Goal: Transaction & Acquisition: Purchase product/service

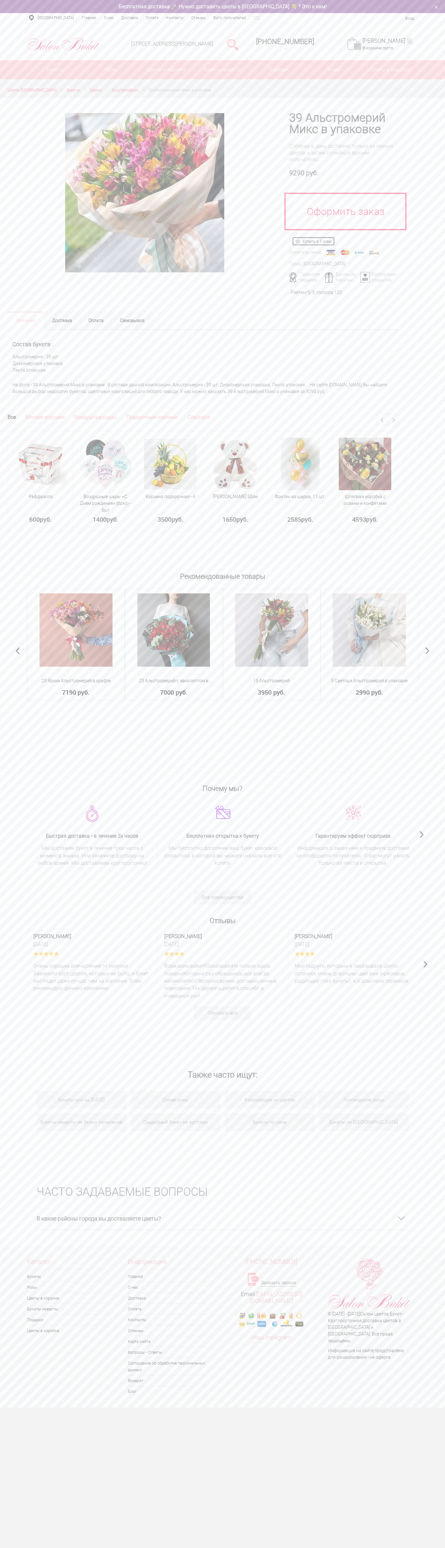
click at [299, 241] on img at bounding box center [299, 241] width 7 height 5
click at [391, 41] on link "Моя корзина 0" at bounding box center [388, 40] width 50 height 7
click at [299, 241] on img at bounding box center [299, 241] width 7 height 5
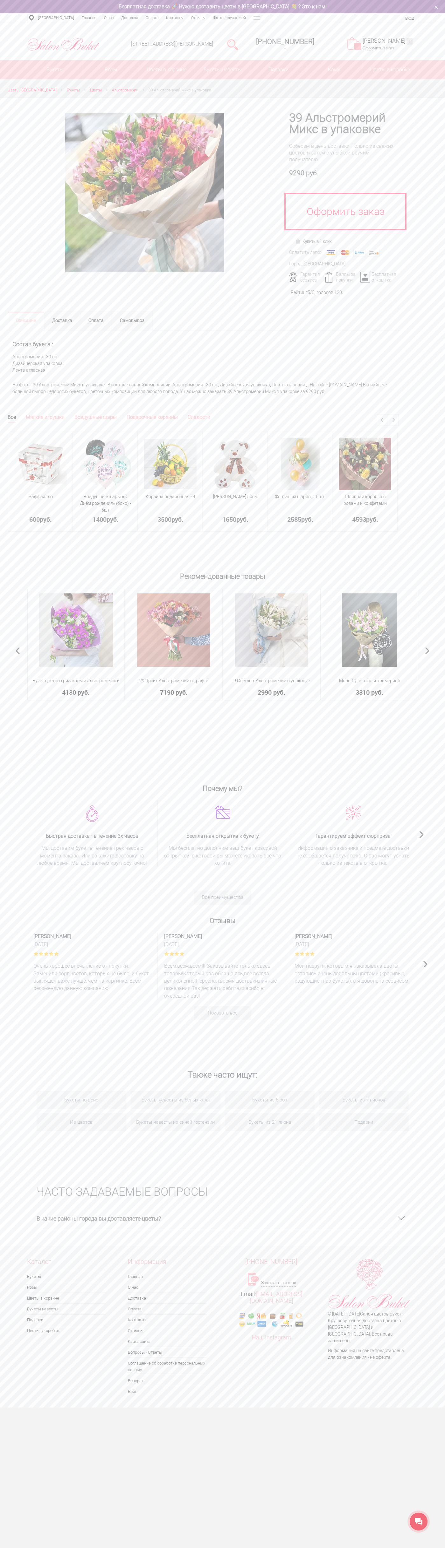
click at [306, 25] on div "Нижний Новгород, ул. Ванеева, д. 19 8 (831) 414-00-85 +7-952-77-000-55 Заказать…" at bounding box center [222, 41] width 445 height 37
click at [445, 742] on div "Рекомендованные товары 19 Снежных Альстромерий в упаковке Альстромерия - 19 шт …" at bounding box center [222, 670] width 445 height 202
click at [91, 1407] on html "Салон Букет НН WhatsApp Салон цветов "Букет" Доставка цветов Нижний Новгород | …" at bounding box center [222, 703] width 445 height 1407
click at [23, 1059] on section "Также часто ищут: Букеты по цене Букеты невесты из белых калл Букеты из 5 роз Б…" at bounding box center [222, 1107] width 445 height 111
